Goal: Task Accomplishment & Management: Manage account settings

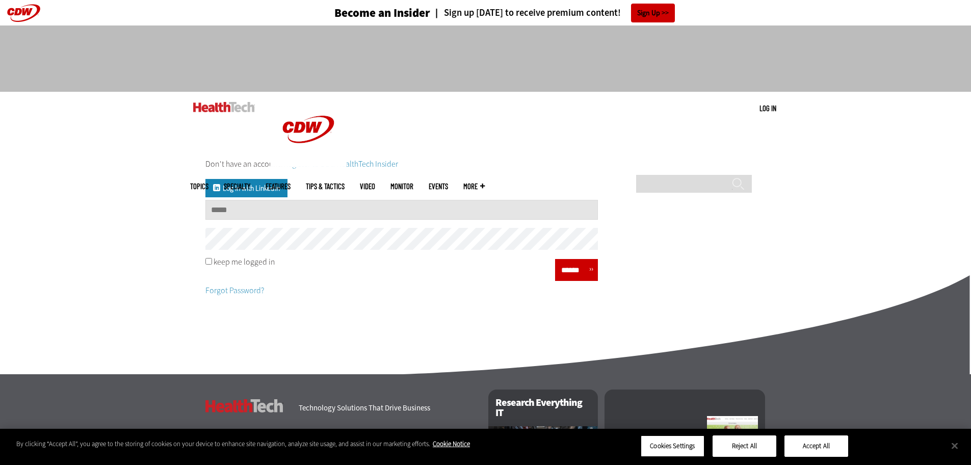
type input "**********"
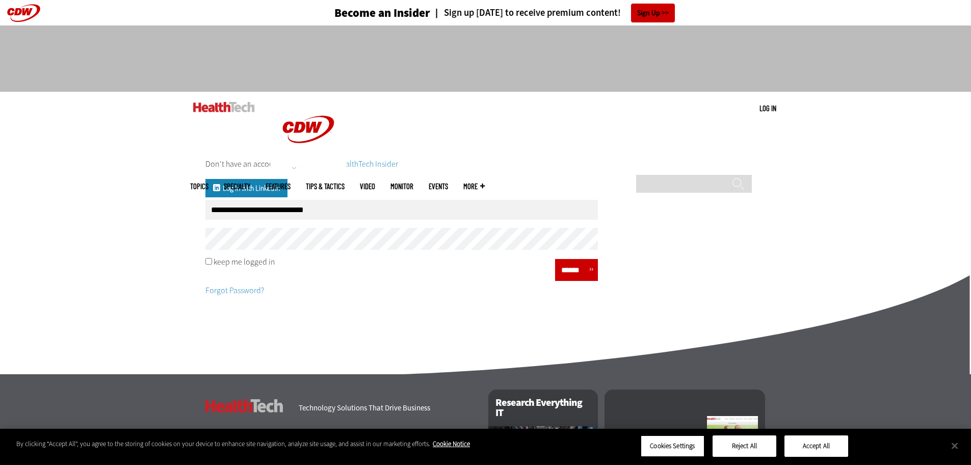
click at [568, 275] on input "******" at bounding box center [573, 270] width 31 height 15
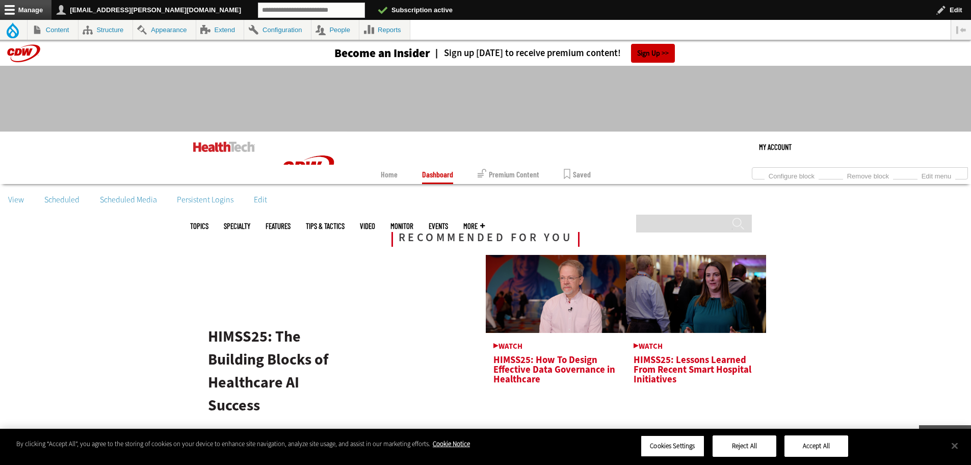
scroll to position [245, 0]
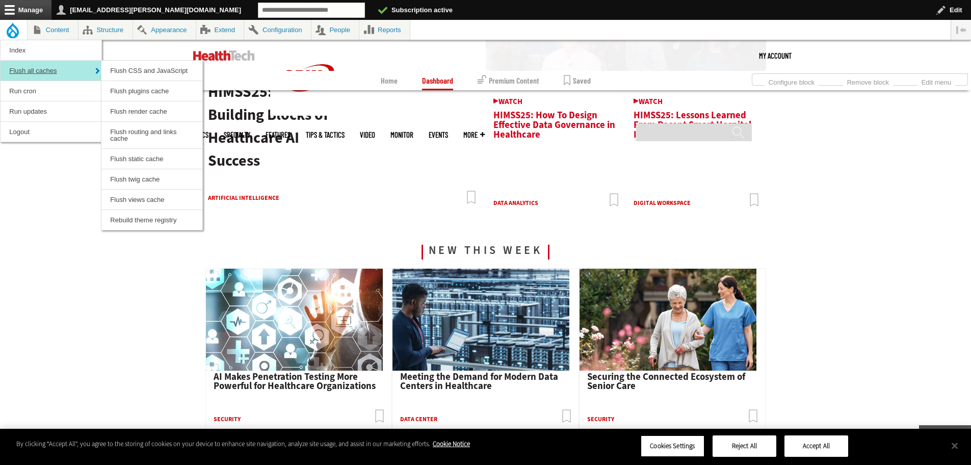
click at [19, 71] on link "Flush all caches" at bounding box center [51, 71] width 101 height 20
